Goal: Information Seeking & Learning: Learn about a topic

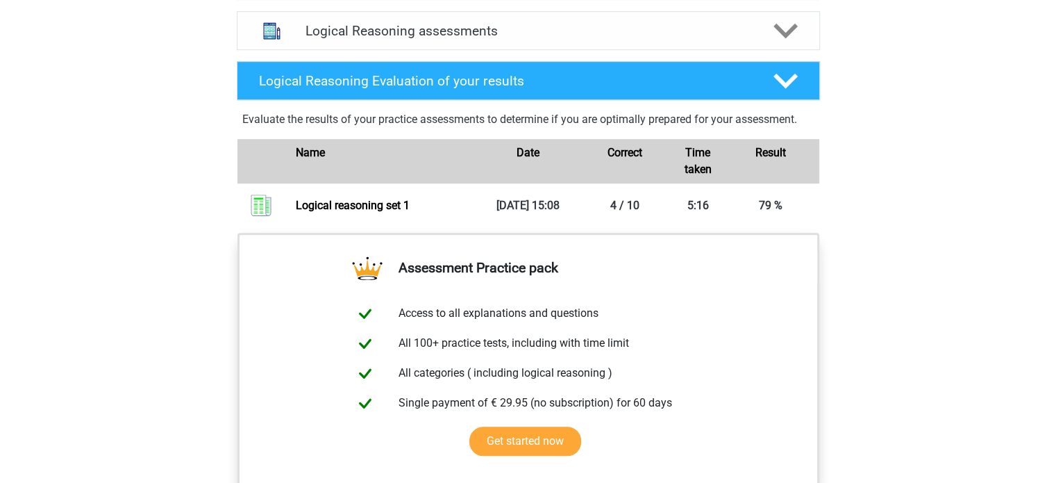
scroll to position [966, 0]
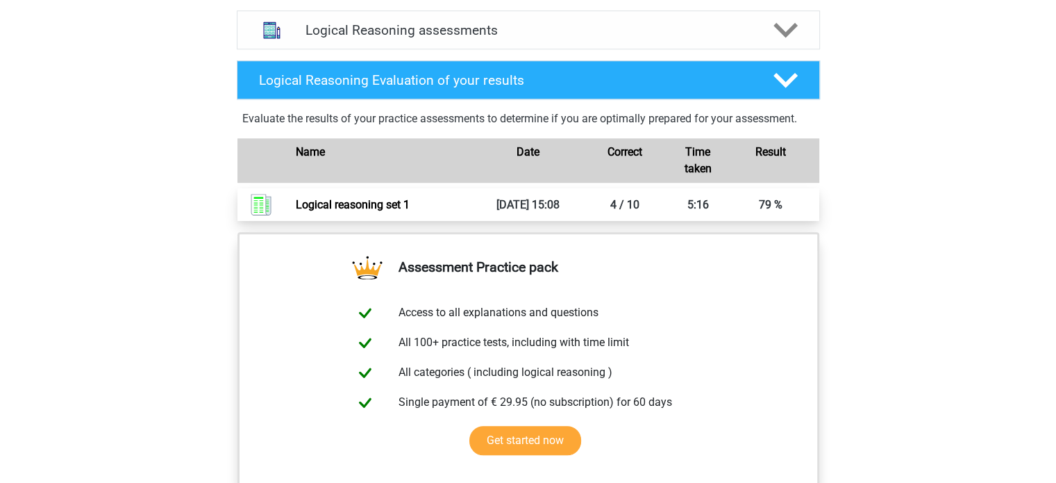
click at [410, 210] on link "Logical reasoning set 1" at bounding box center [353, 204] width 114 height 13
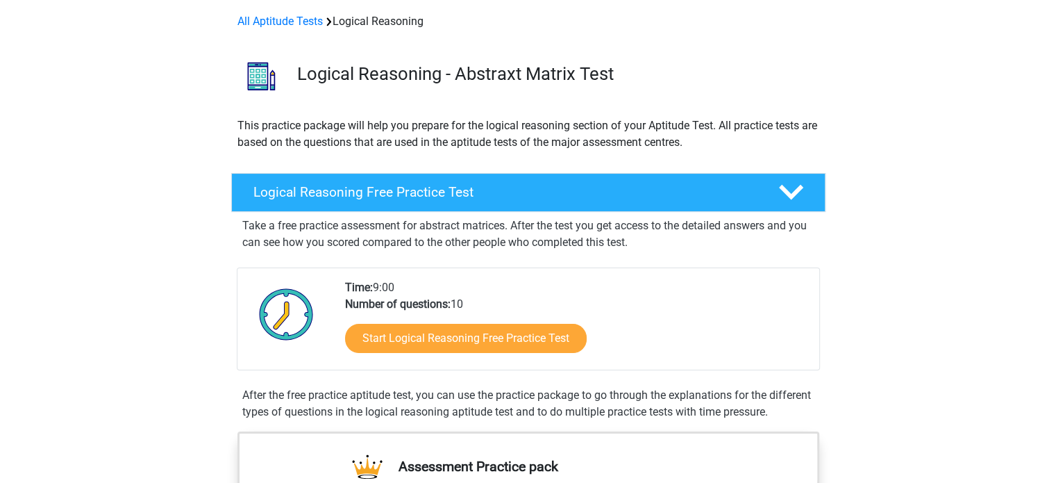
scroll to position [0, 0]
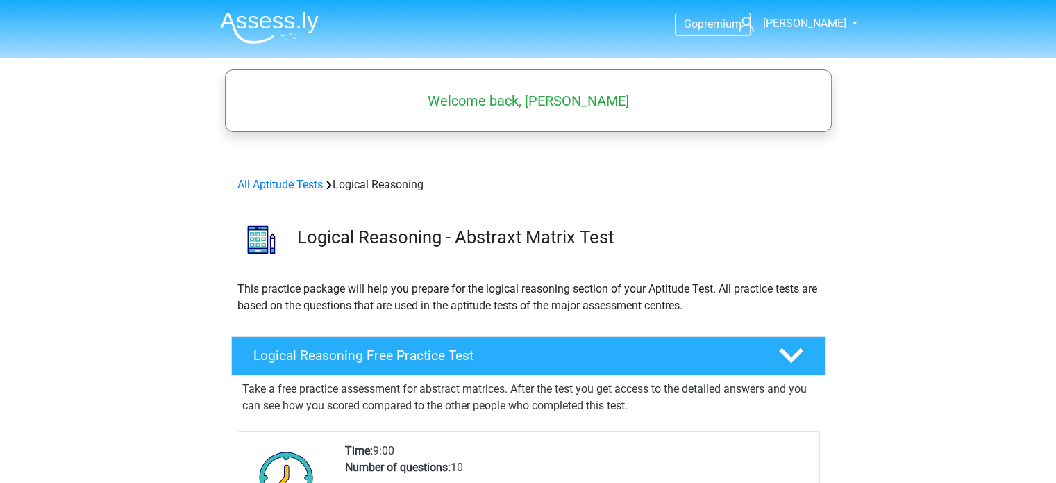
click at [396, 349] on h4 "Logical Reasoning Free Practice Test" at bounding box center [504, 355] width 503 height 16
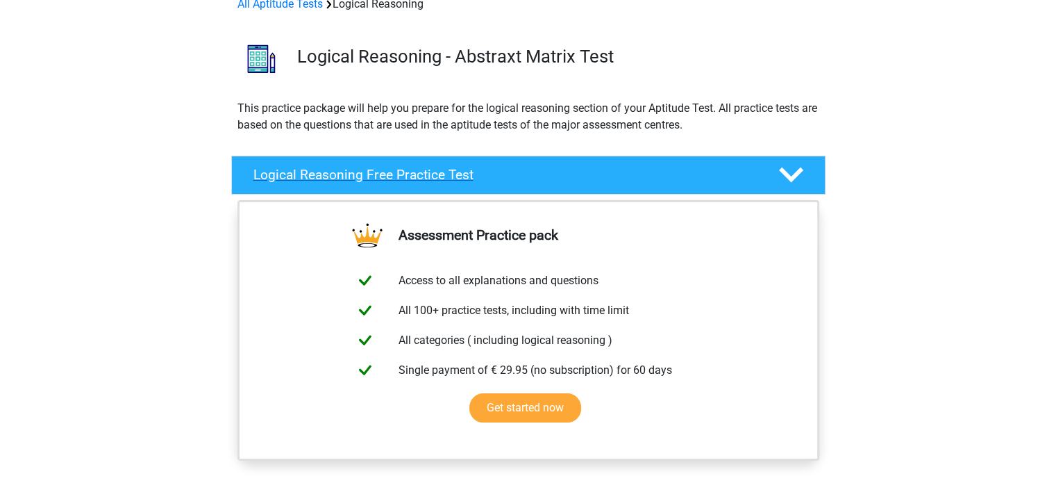
scroll to position [181, 0]
click at [475, 171] on h4 "Logical Reasoning Free Practice Test" at bounding box center [504, 175] width 503 height 16
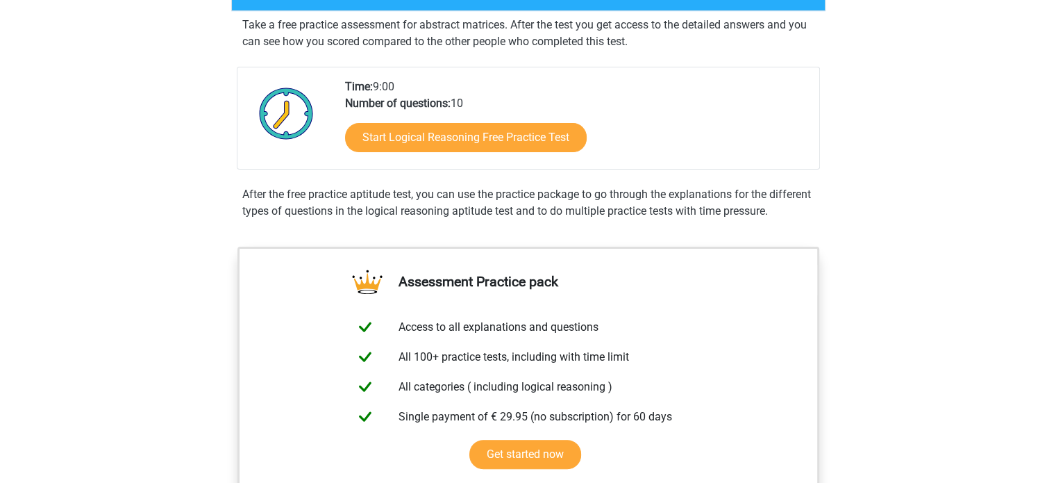
scroll to position [379, 0]
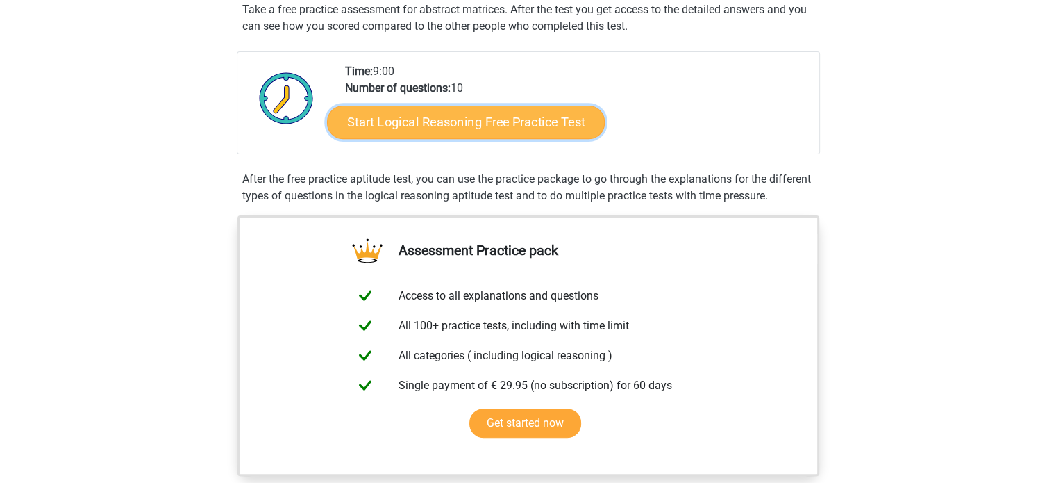
click at [433, 124] on link "Start Logical Reasoning Free Practice Test" at bounding box center [466, 121] width 278 height 33
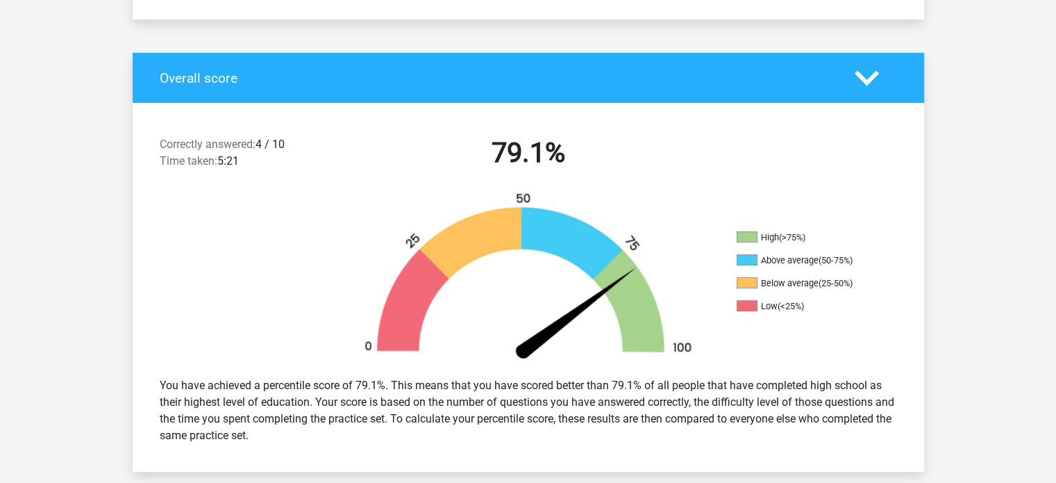
scroll to position [250, 0]
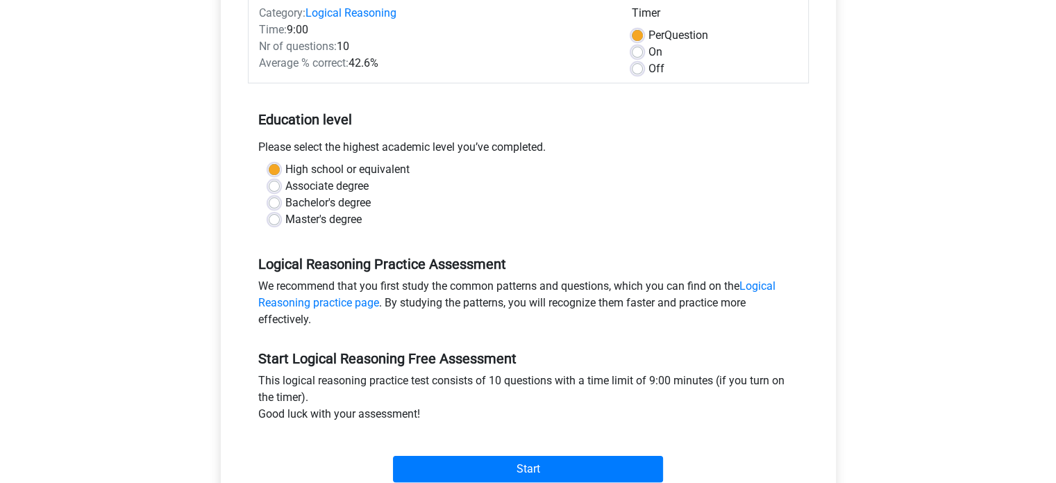
scroll to position [232, 0]
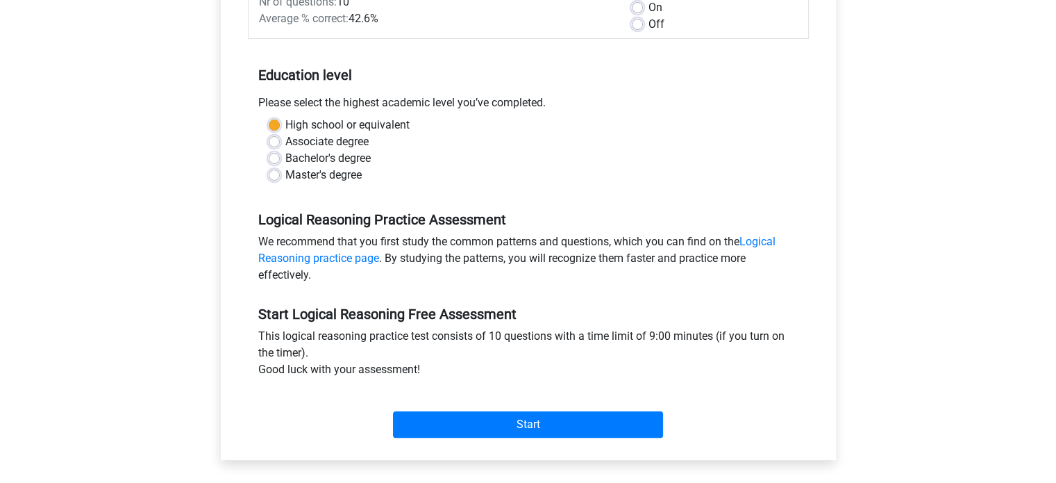
click at [285, 158] on label "Bachelor's degree" at bounding box center [327, 158] width 85 height 17
click at [274, 158] on input "Bachelor's degree" at bounding box center [274, 157] width 11 height 14
radio input "true"
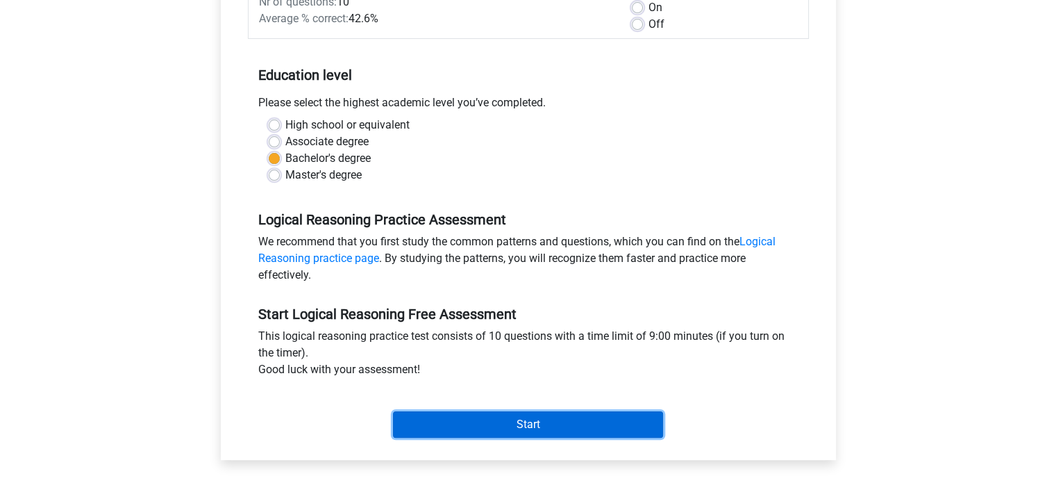
click at [471, 424] on input "Start" at bounding box center [528, 424] width 270 height 26
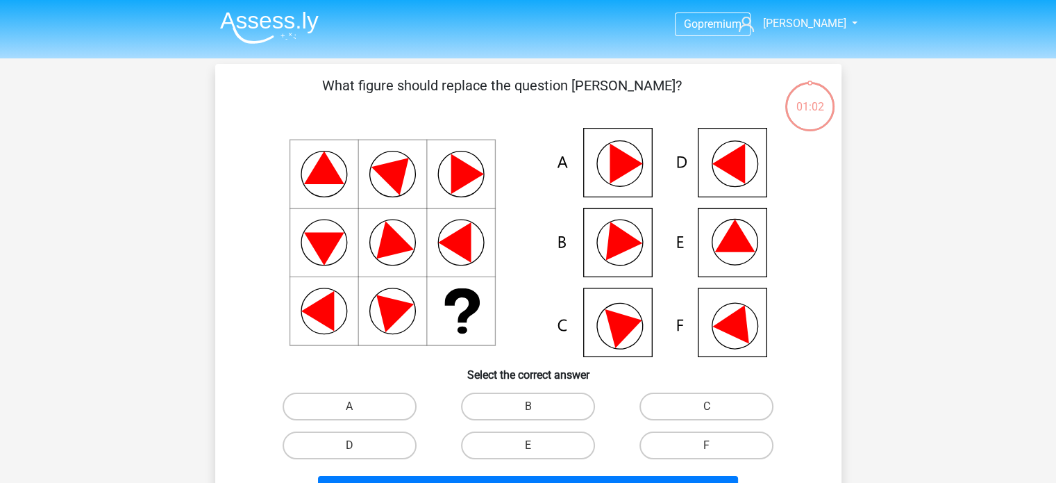
scroll to position [10, 0]
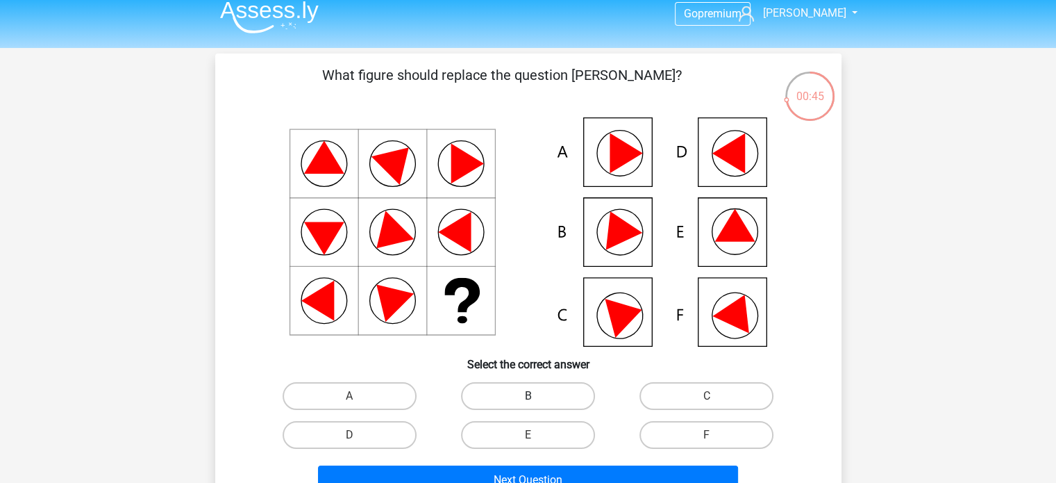
click at [502, 393] on label "B" at bounding box center [528, 396] width 134 height 28
click at [528, 396] on input "B" at bounding box center [532, 400] width 9 height 9
radio input "true"
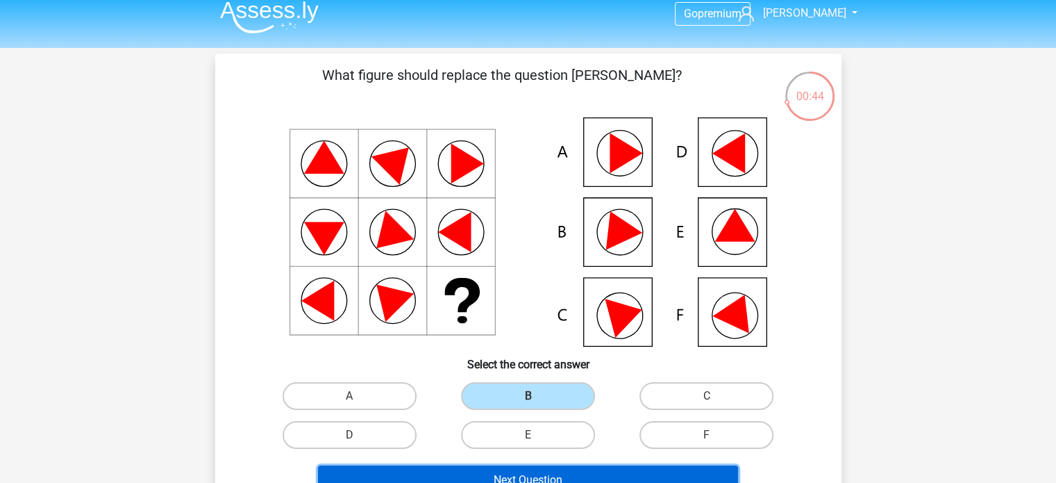
click at [494, 472] on button "Next Question" at bounding box center [528, 479] width 420 height 29
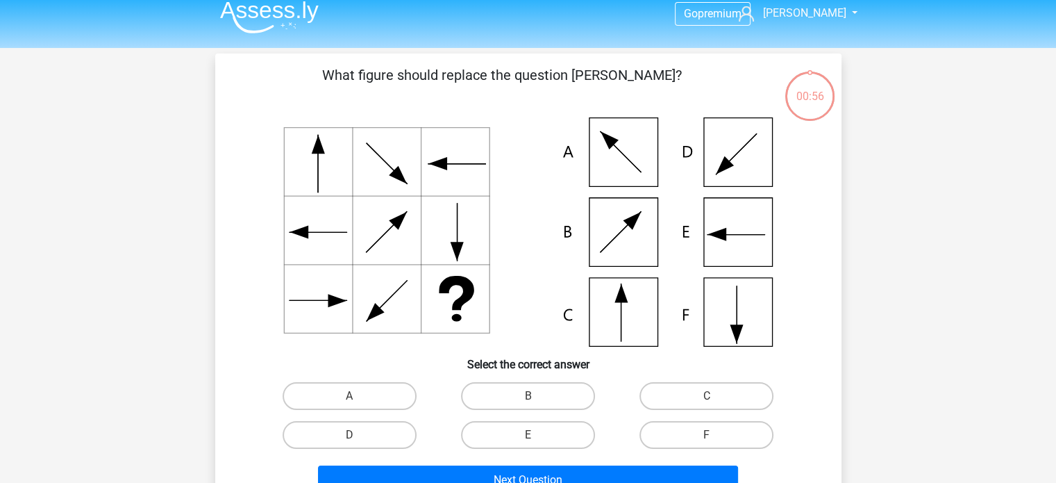
scroll to position [64, 0]
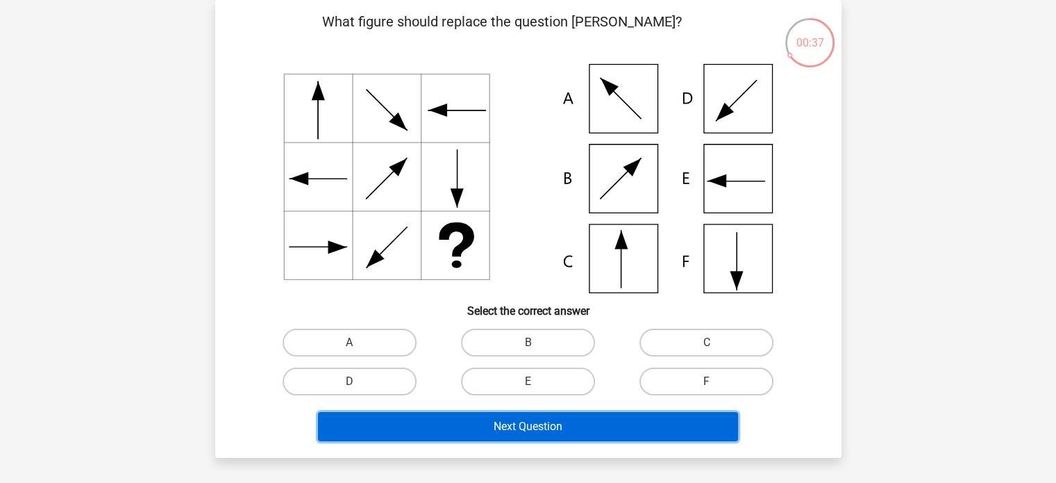
click at [625, 420] on button "Next Question" at bounding box center [528, 426] width 420 height 29
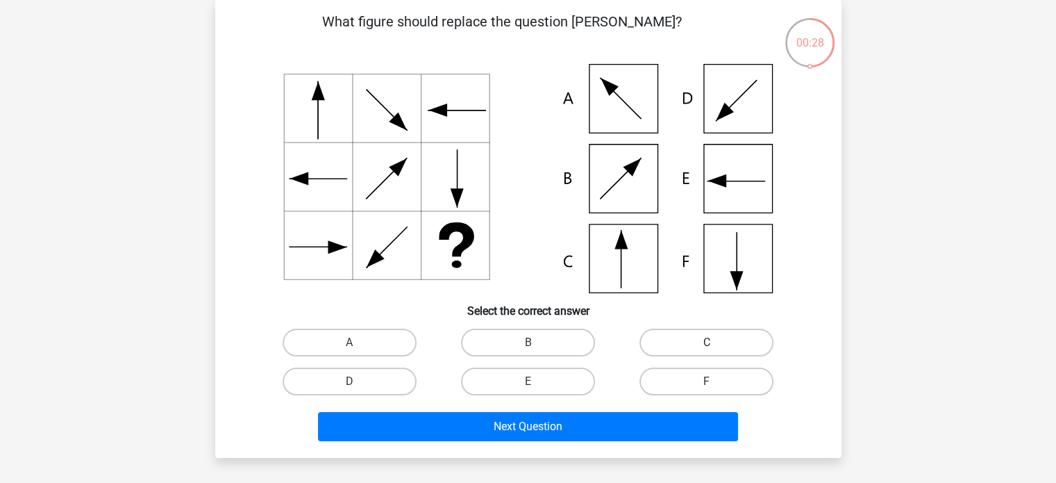
click at [647, 331] on label "C" at bounding box center [706, 342] width 134 height 28
click at [707, 342] on input "C" at bounding box center [711, 346] width 9 height 9
radio input "true"
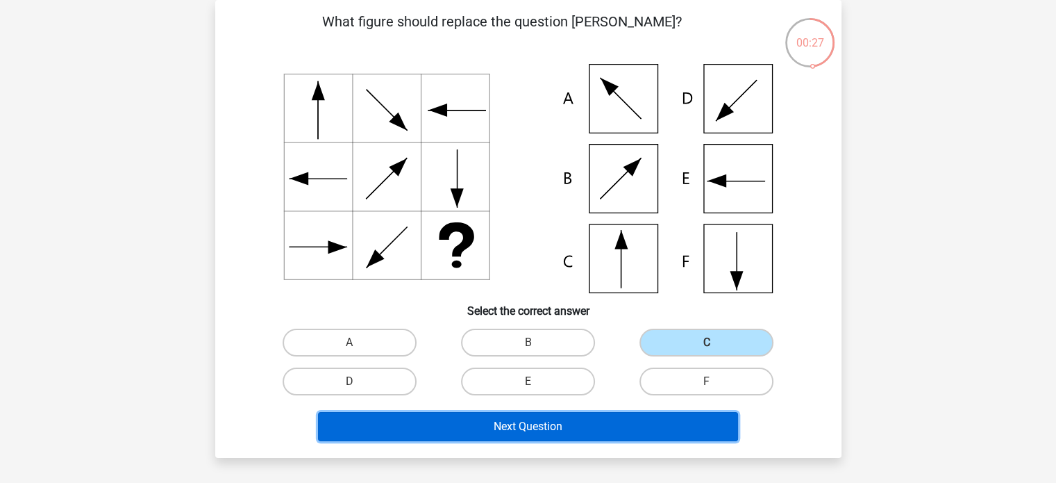
click at [599, 433] on button "Next Question" at bounding box center [528, 426] width 420 height 29
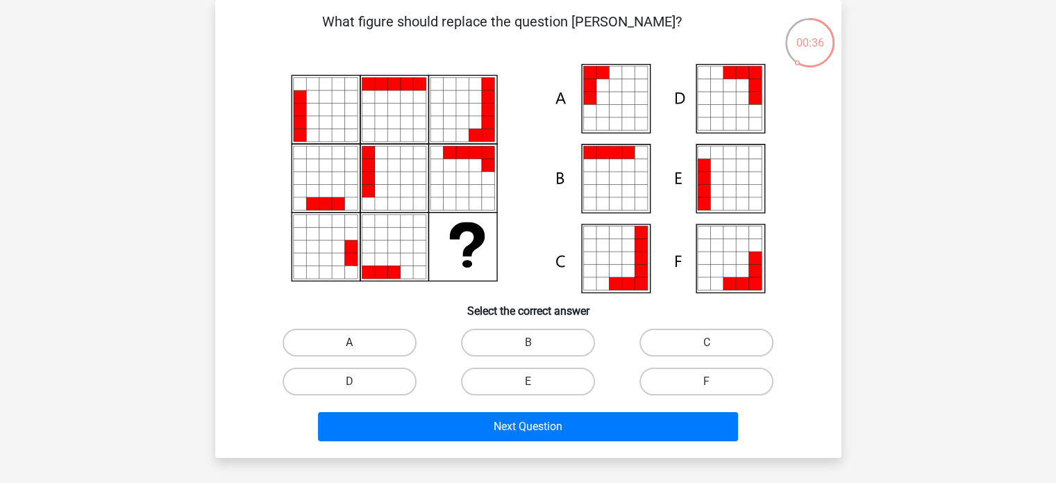
click at [401, 344] on label "A" at bounding box center [350, 342] width 134 height 28
click at [358, 344] on input "A" at bounding box center [353, 346] width 9 height 9
radio input "true"
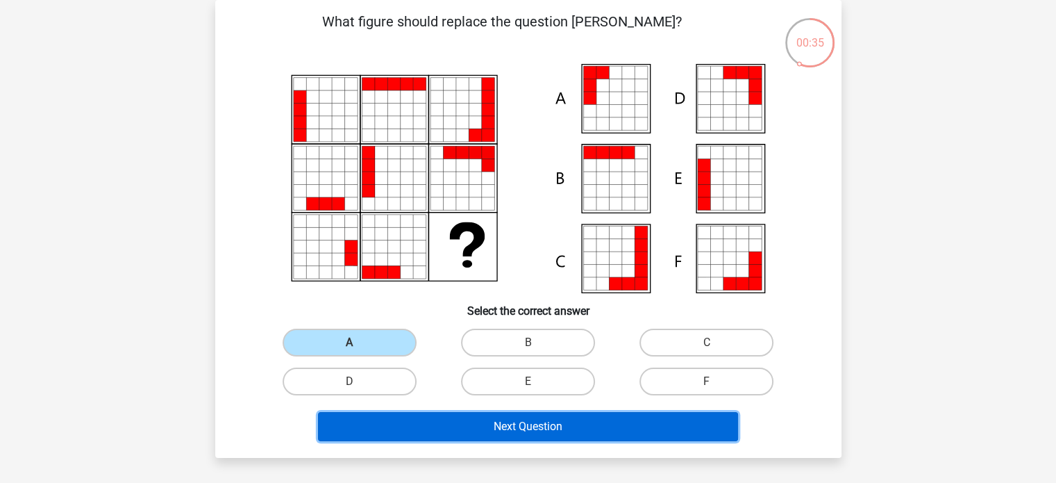
click at [461, 416] on button "Next Question" at bounding box center [528, 426] width 420 height 29
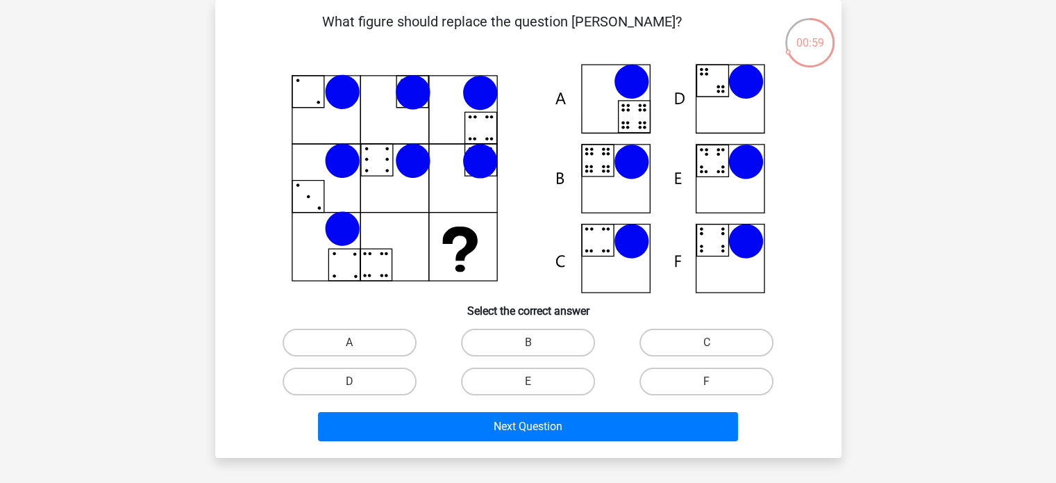
click at [608, 156] on icon at bounding box center [529, 178] width 560 height 229
click at [530, 333] on label "B" at bounding box center [528, 342] width 134 height 28
click at [530, 342] on input "B" at bounding box center [532, 346] width 9 height 9
radio input "true"
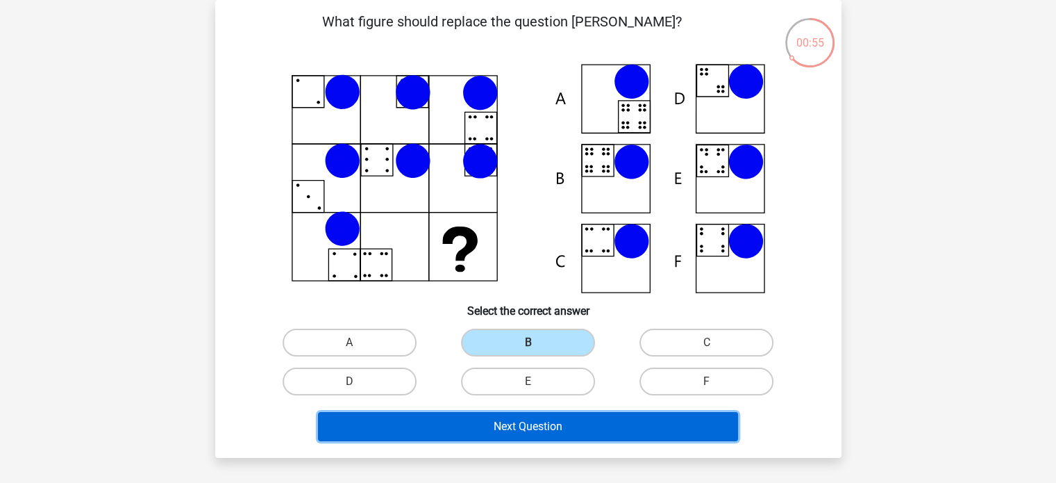
click at [483, 428] on button "Next Question" at bounding box center [528, 426] width 420 height 29
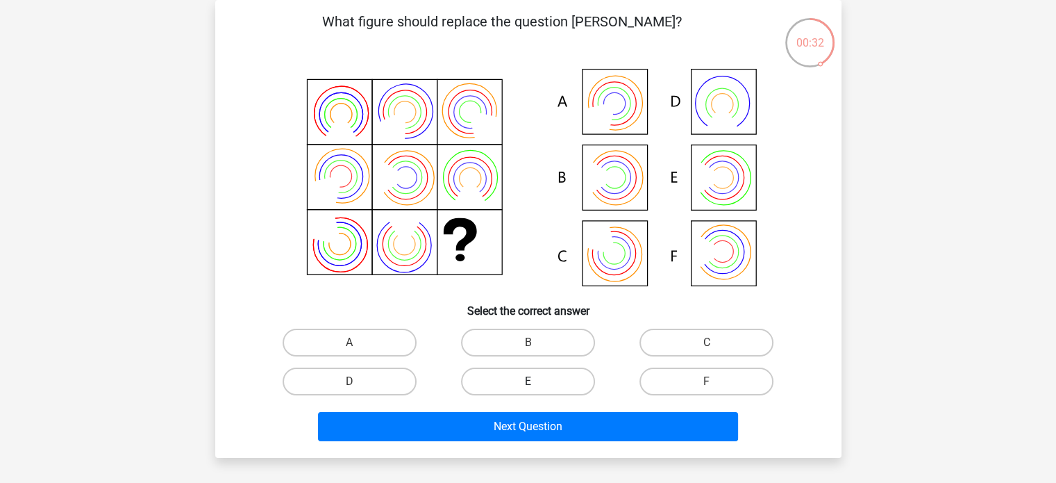
click at [549, 381] on label "E" at bounding box center [528, 381] width 134 height 28
click at [537, 381] on input "E" at bounding box center [532, 385] width 9 height 9
radio input "true"
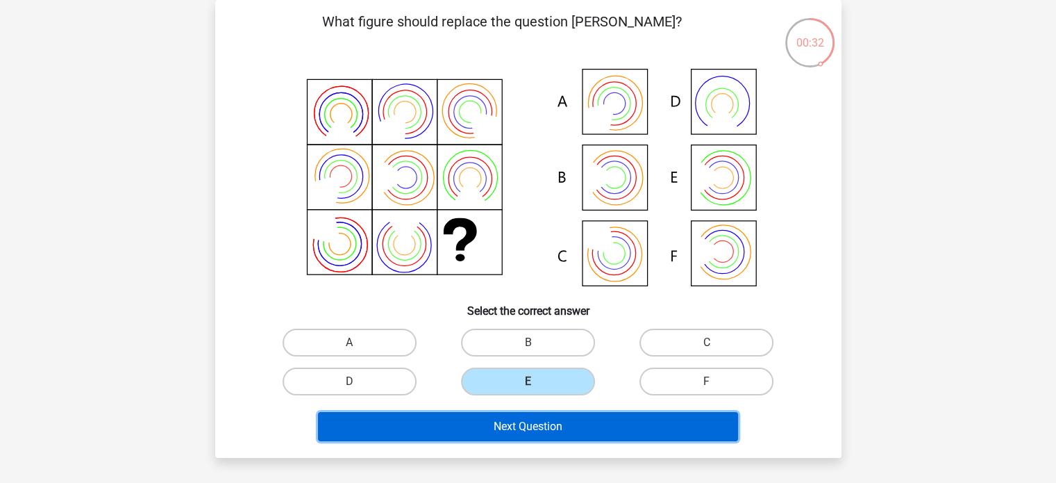
click at [544, 416] on button "Next Question" at bounding box center [528, 426] width 420 height 29
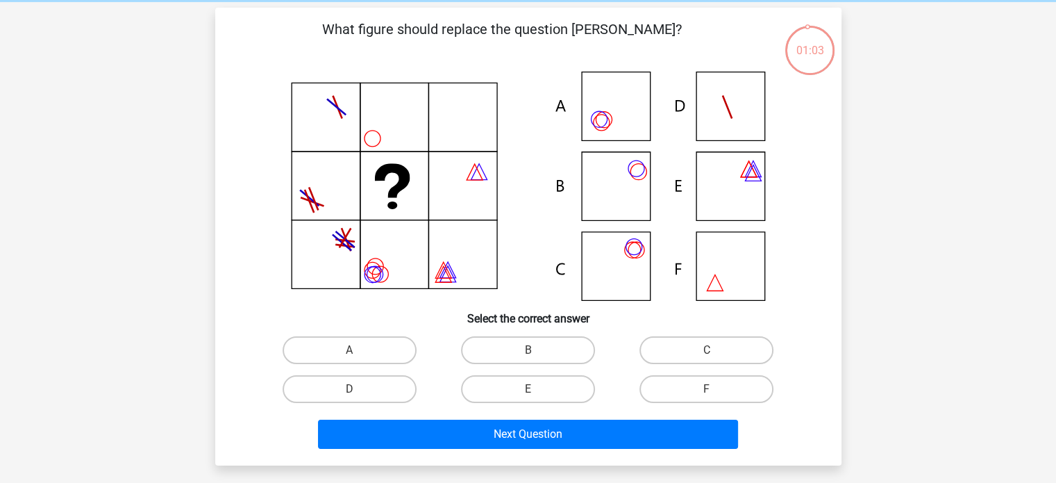
scroll to position [58, 0]
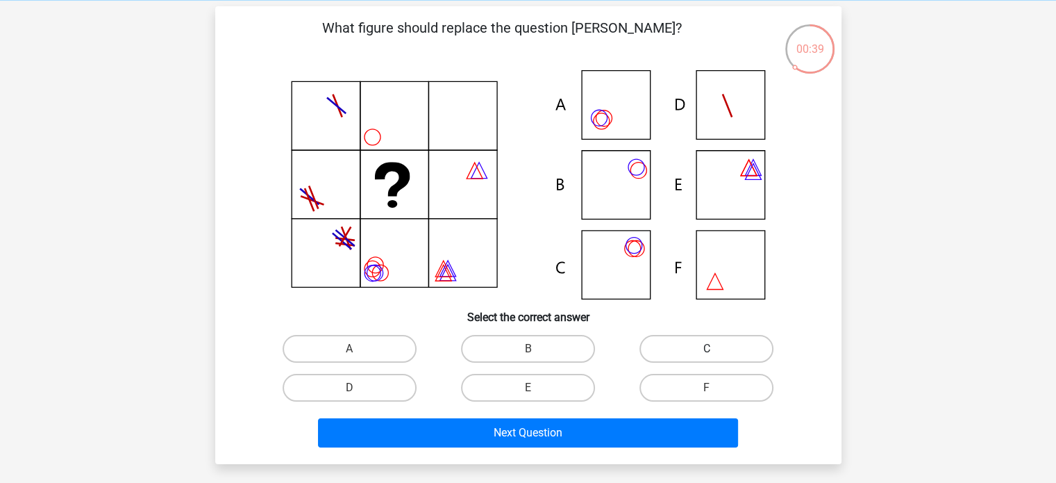
click at [678, 351] on label "C" at bounding box center [706, 349] width 134 height 28
click at [707, 351] on input "C" at bounding box center [711, 353] width 9 height 9
radio input "true"
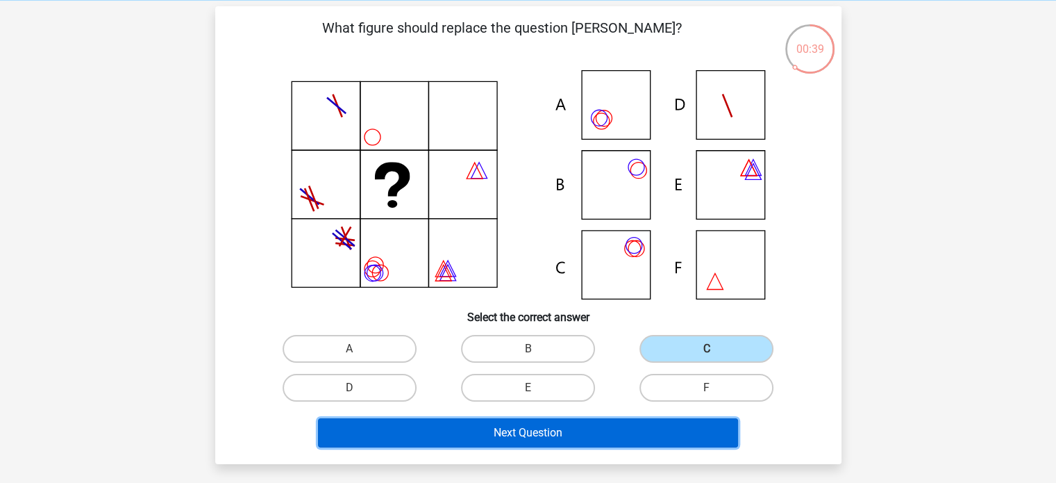
click at [583, 427] on button "Next Question" at bounding box center [528, 432] width 420 height 29
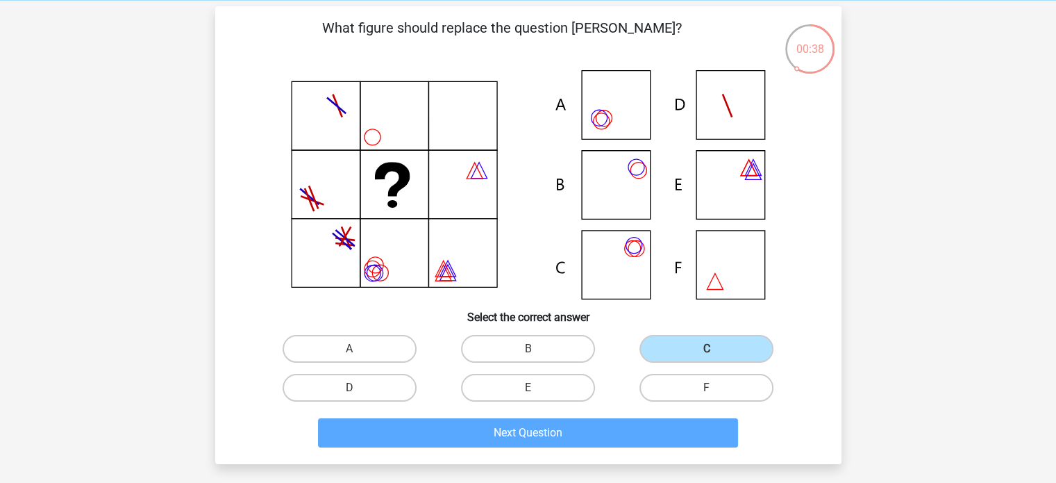
scroll to position [64, 0]
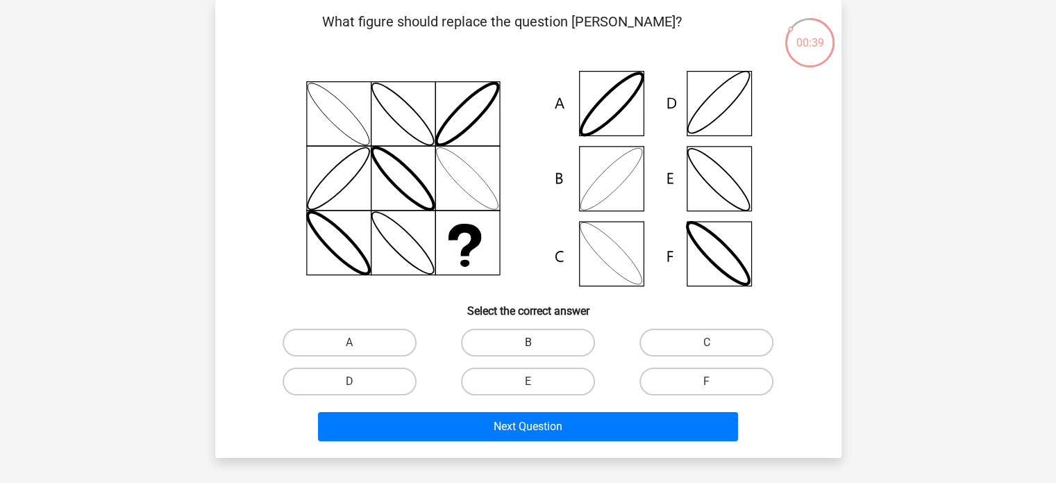
click at [526, 342] on label "B" at bounding box center [528, 342] width 134 height 28
click at [528, 342] on input "B" at bounding box center [532, 346] width 9 height 9
radio input "true"
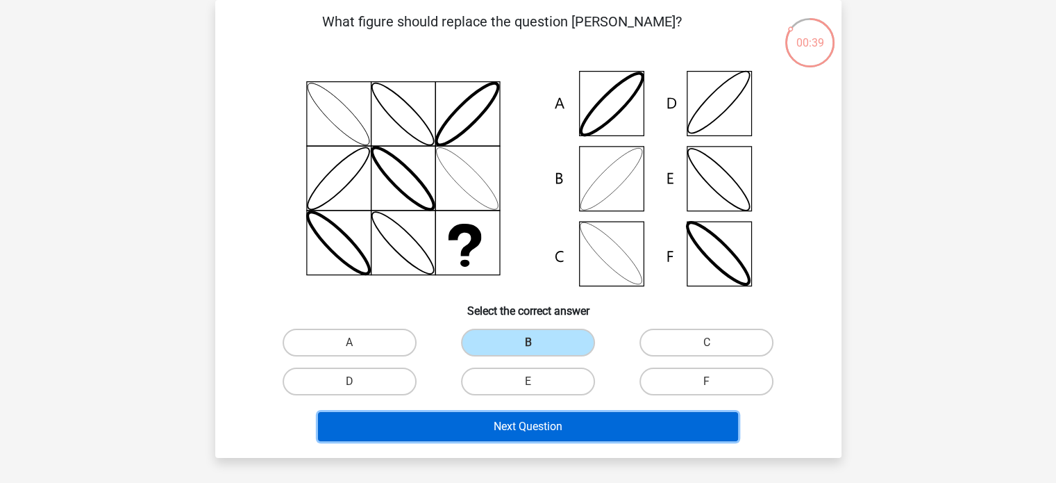
click at [508, 416] on button "Next Question" at bounding box center [528, 426] width 420 height 29
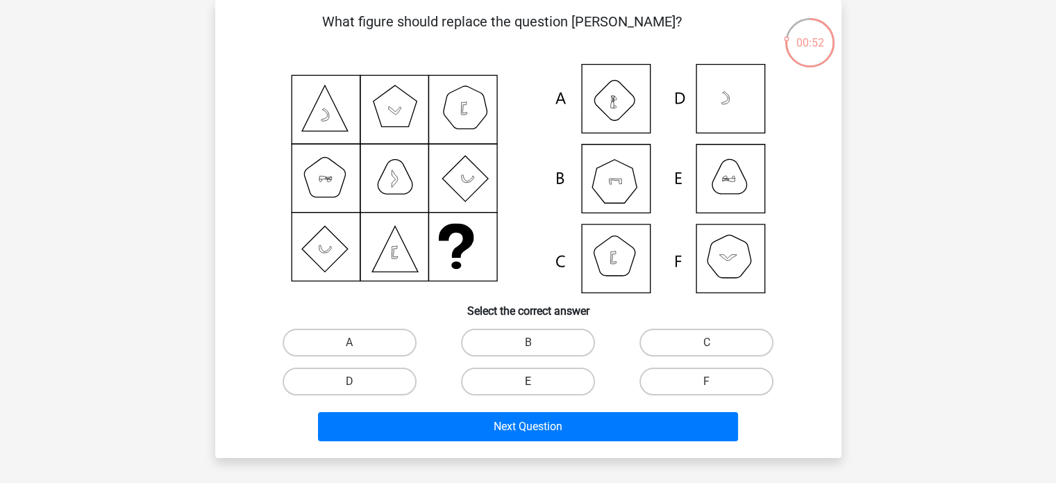
click at [551, 378] on label "E" at bounding box center [528, 381] width 134 height 28
click at [537, 381] on input "E" at bounding box center [532, 385] width 9 height 9
radio input "true"
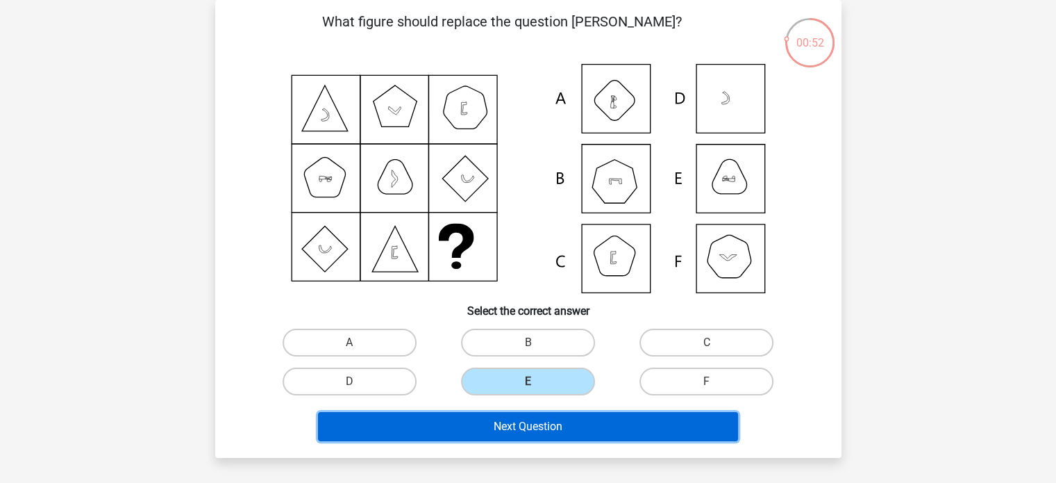
click at [557, 424] on button "Next Question" at bounding box center [528, 426] width 420 height 29
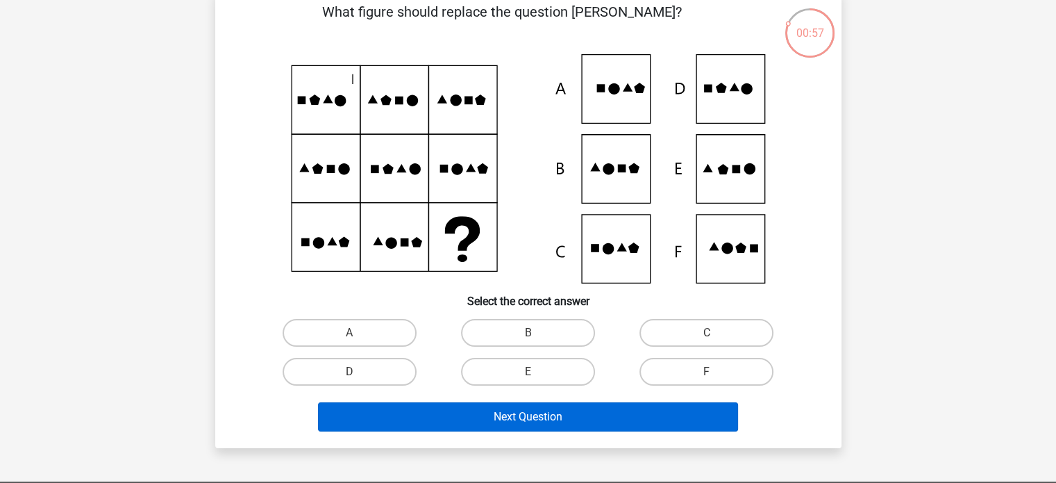
scroll to position [74, 0]
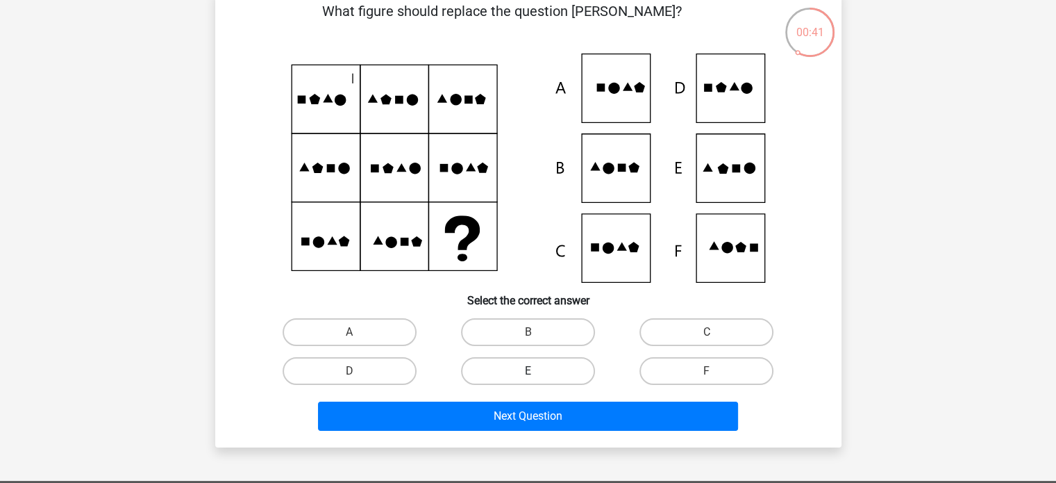
click at [485, 368] on label "E" at bounding box center [528, 371] width 134 height 28
click at [528, 371] on input "E" at bounding box center [532, 375] width 9 height 9
radio input "true"
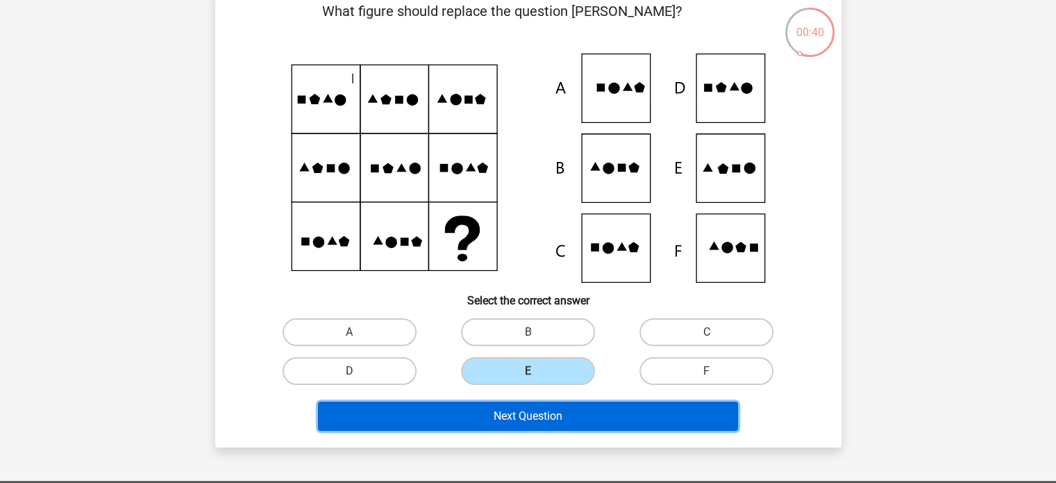
click at [490, 410] on button "Next Question" at bounding box center [528, 415] width 420 height 29
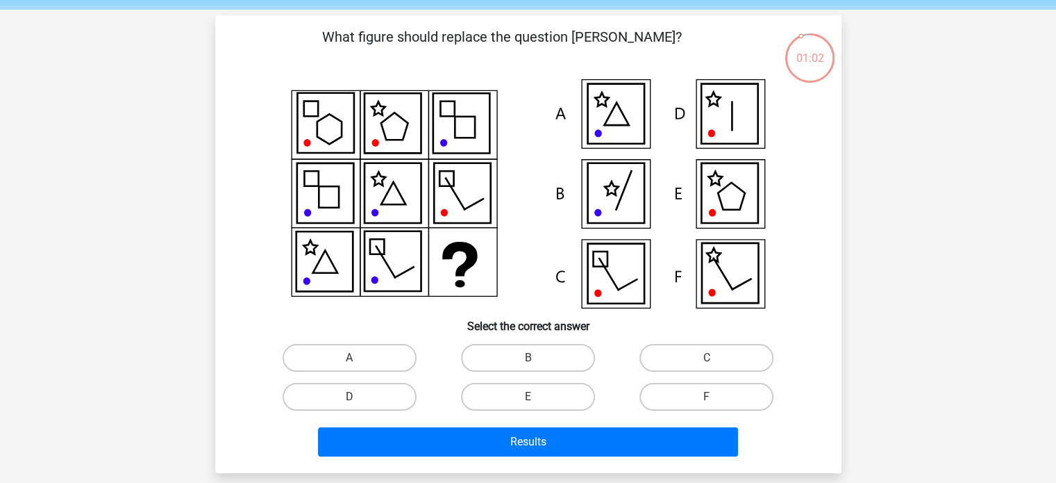
scroll to position [49, 0]
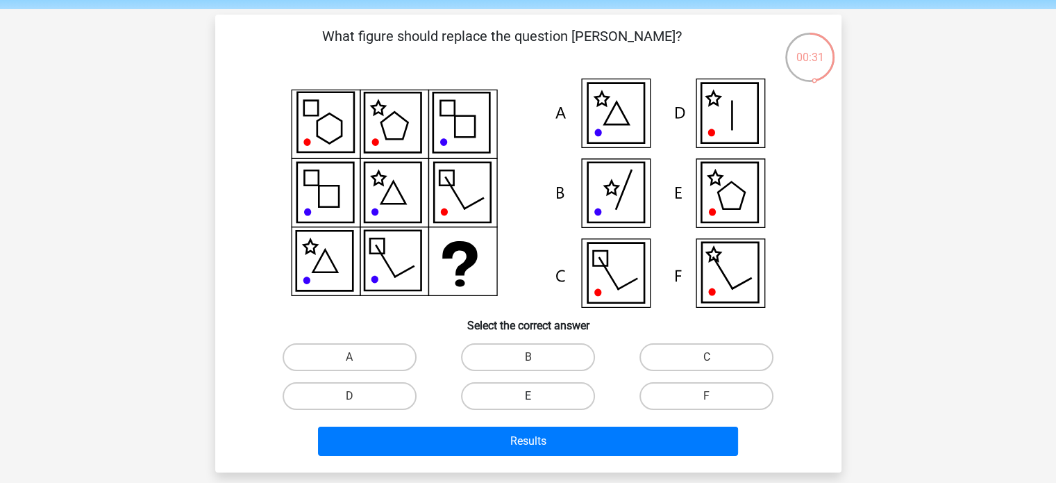
click at [572, 388] on label "E" at bounding box center [528, 396] width 134 height 28
click at [537, 396] on input "E" at bounding box center [532, 400] width 9 height 9
radio input "true"
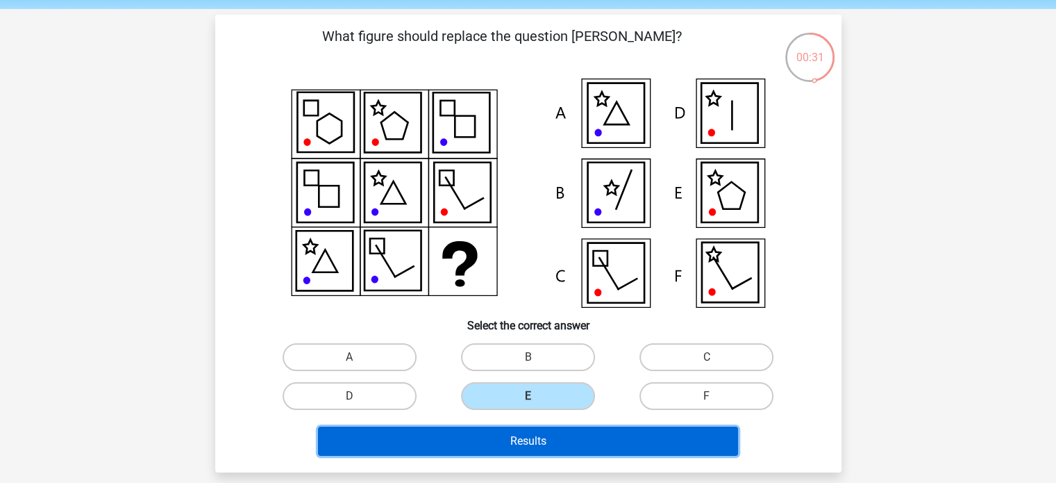
click at [551, 434] on button "Results" at bounding box center [528, 440] width 420 height 29
